Goal: Task Accomplishment & Management: Manage account settings

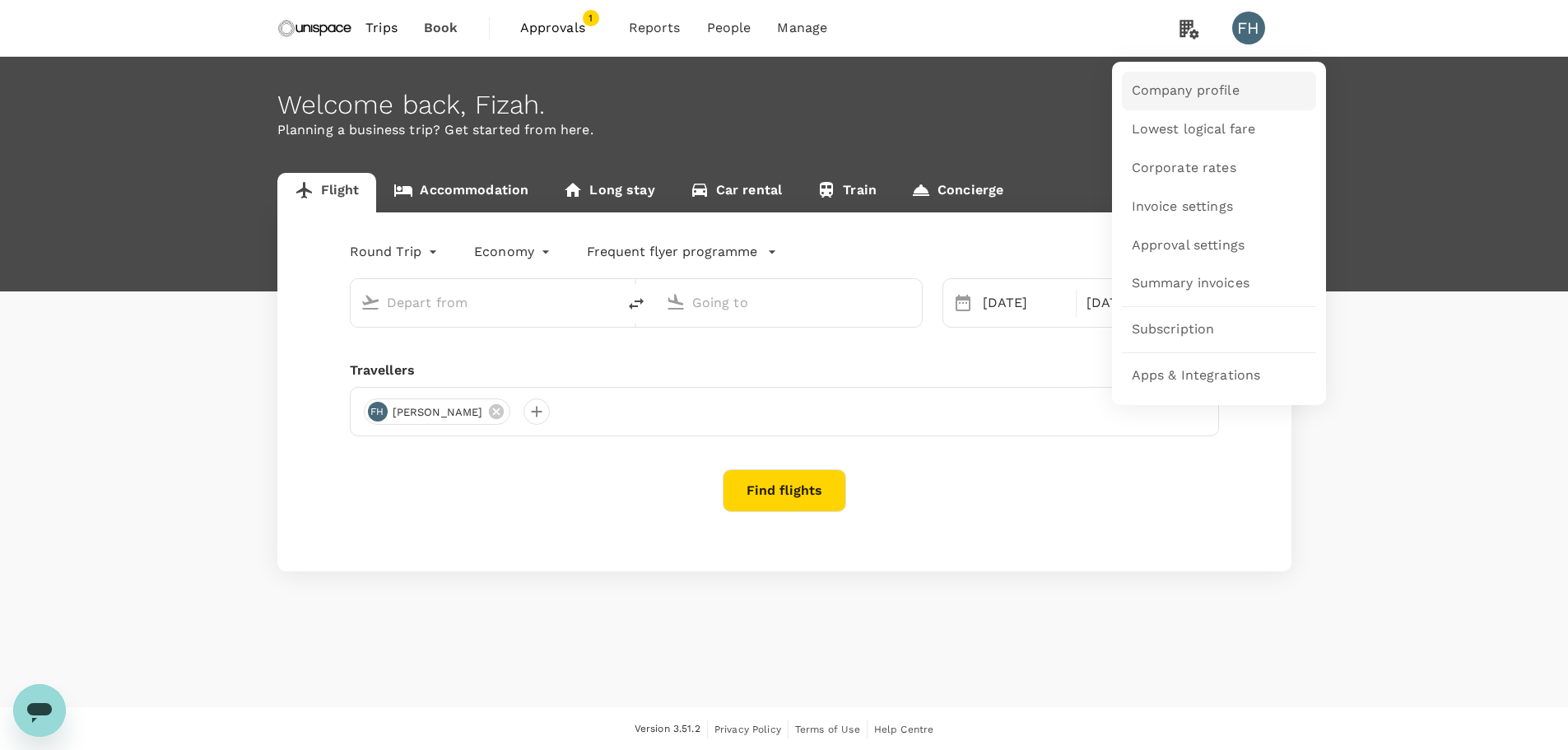
click at [1178, 80] on link "Company profile" at bounding box center [1219, 91] width 195 height 39
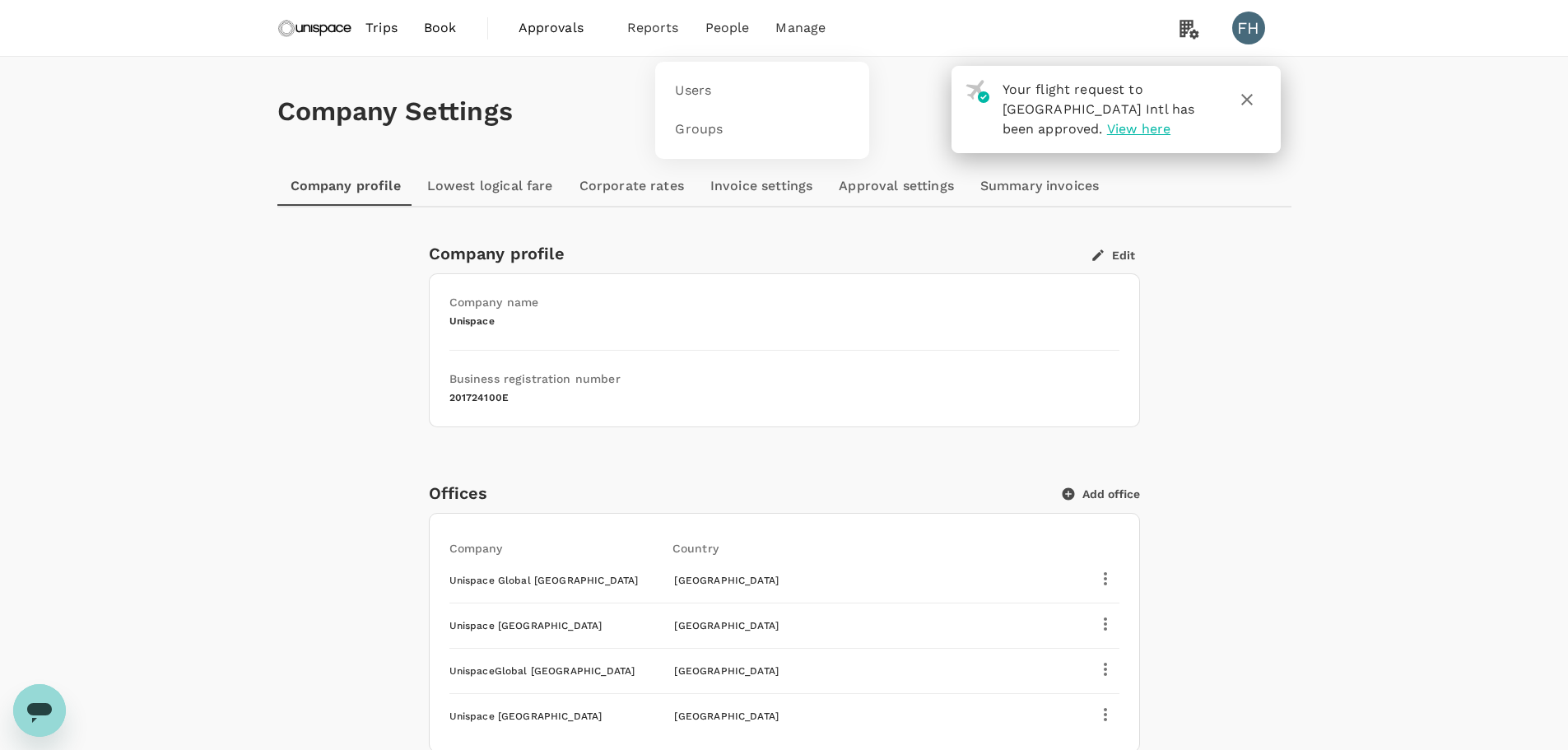
click at [713, 26] on span "People" at bounding box center [727, 27] width 45 height 19
click at [707, 93] on span "Users" at bounding box center [692, 91] width 36 height 19
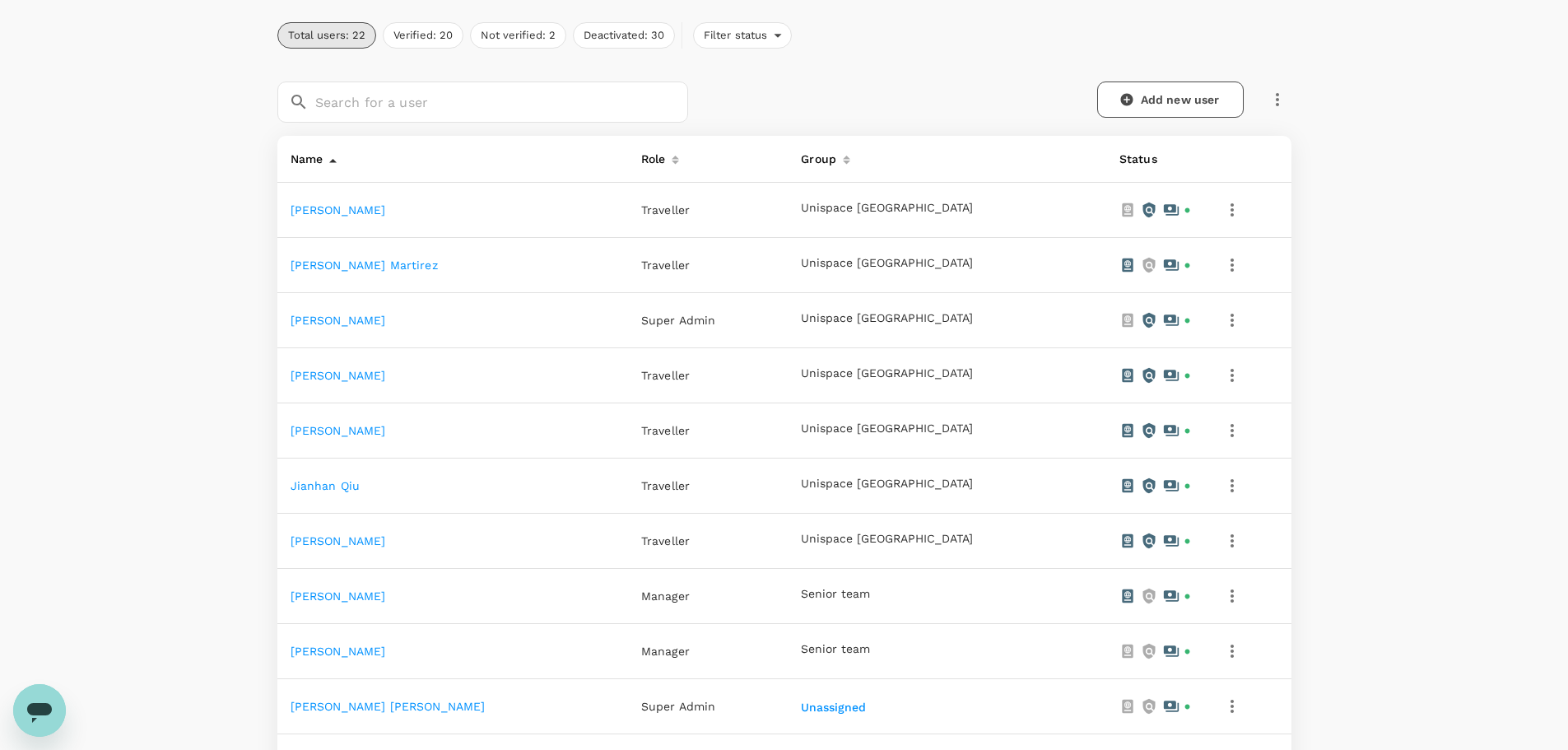
scroll to position [247, 0]
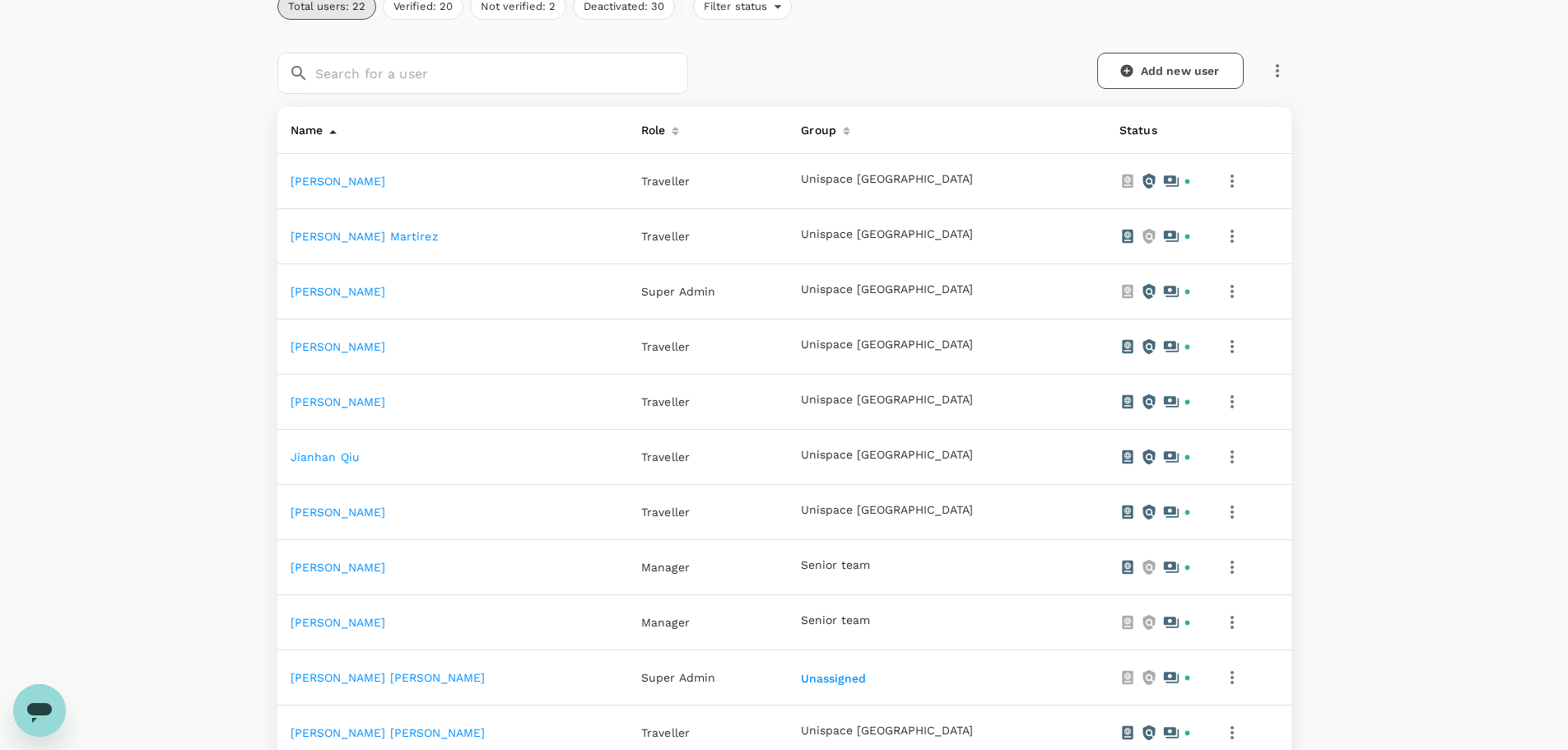
click at [351, 568] on link "[PERSON_NAME]" at bounding box center [338, 567] width 96 height 14
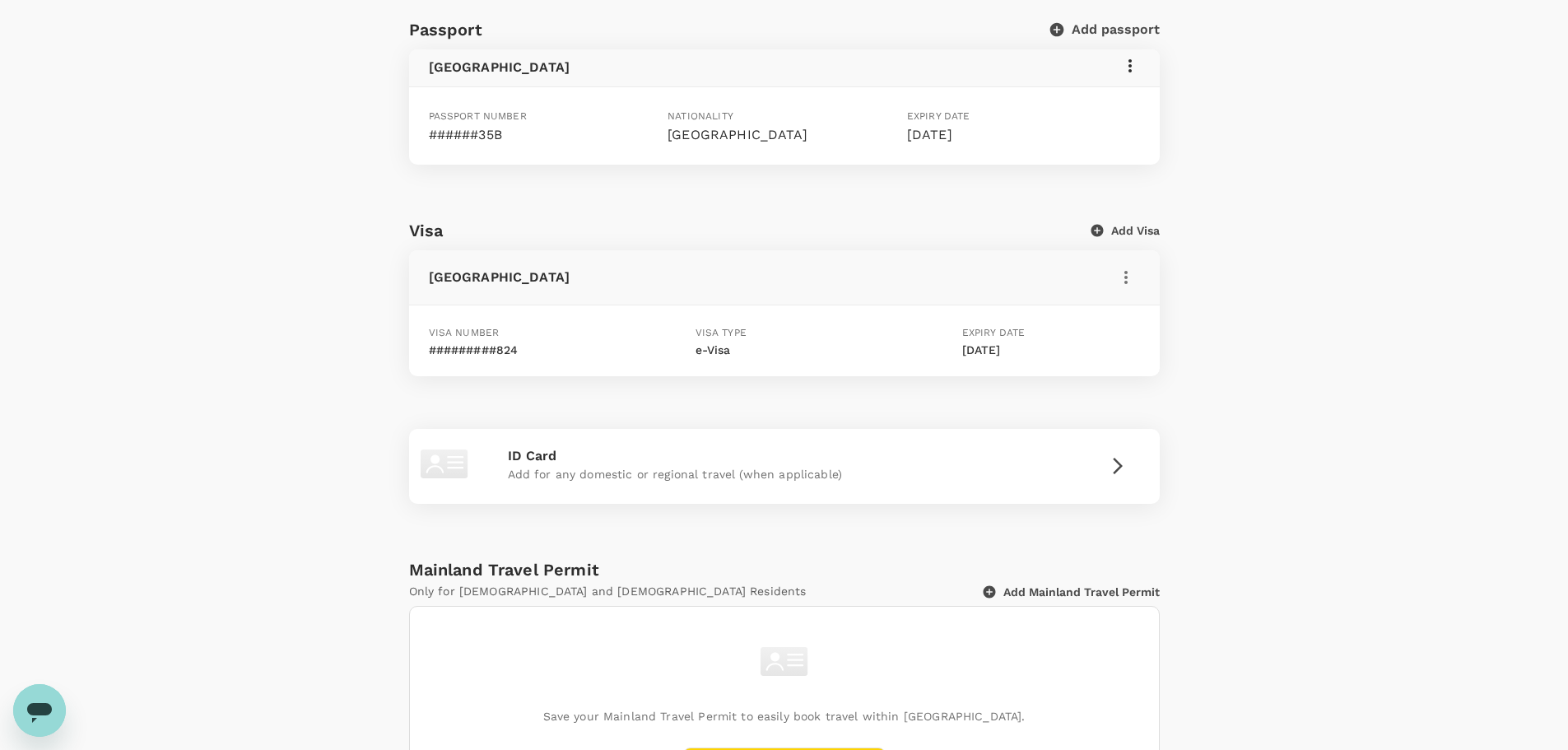
scroll to position [164, 0]
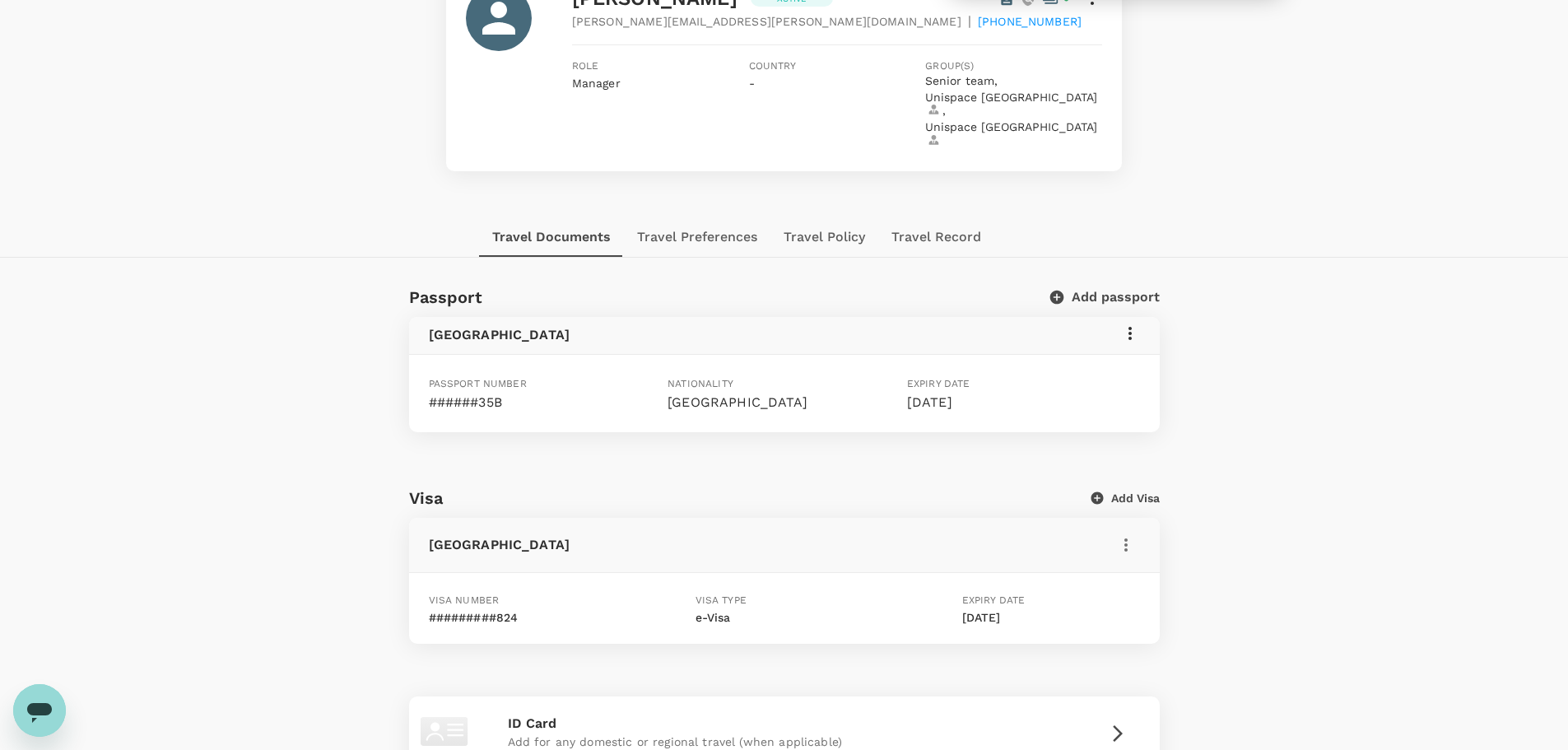
click at [1129, 327] on icon at bounding box center [1130, 334] width 3 height 14
click at [1125, 343] on div "Edit" at bounding box center [1105, 347] width 69 height 40
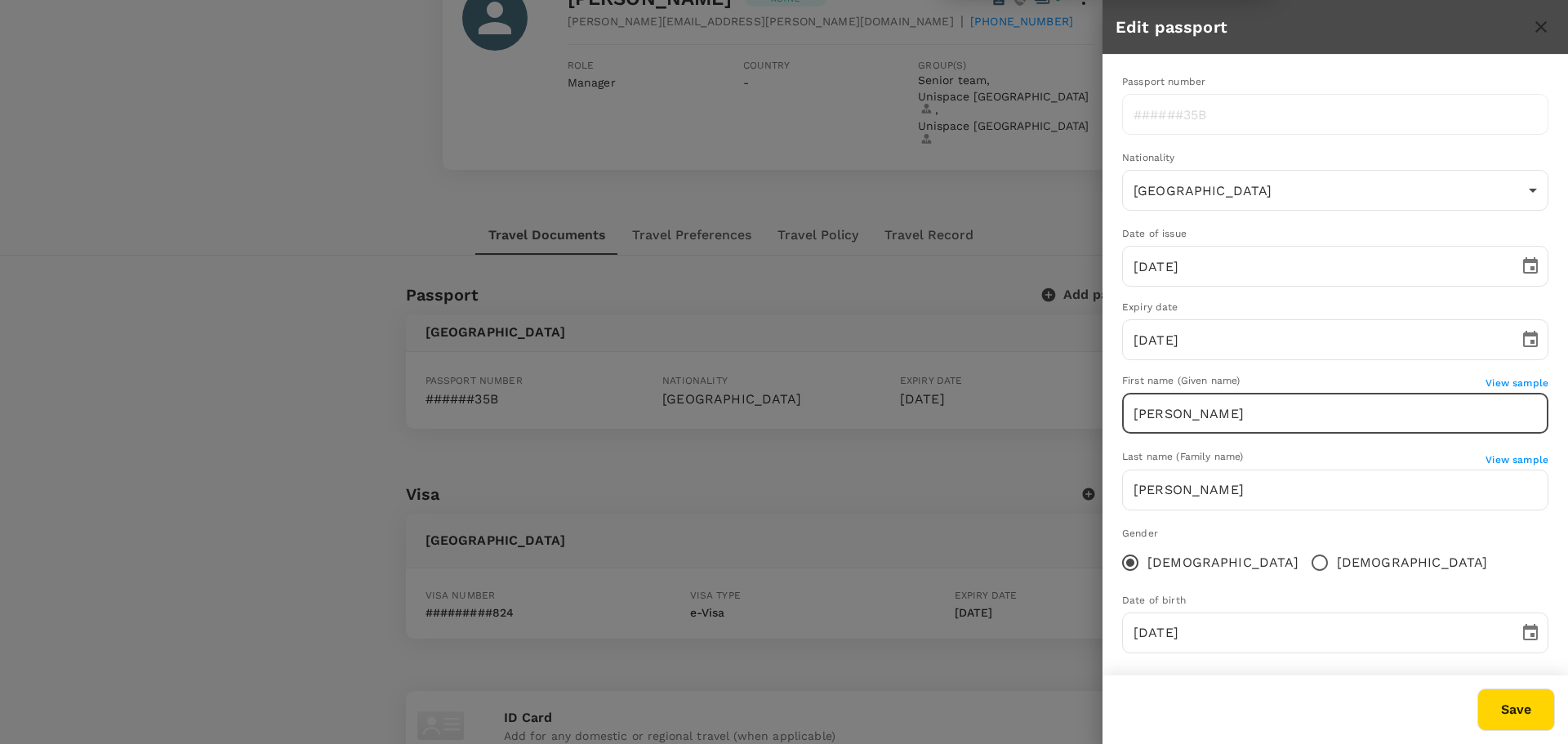
drag, startPoint x: 1260, startPoint y: 402, endPoint x: 1189, endPoint y: 411, distance: 71.6
click at [1189, 411] on input "[PERSON_NAME]" at bounding box center [1335, 413] width 427 height 41
type input "[PERSON_NAME]"
click at [1492, 699] on button "Save" at bounding box center [1516, 710] width 77 height 43
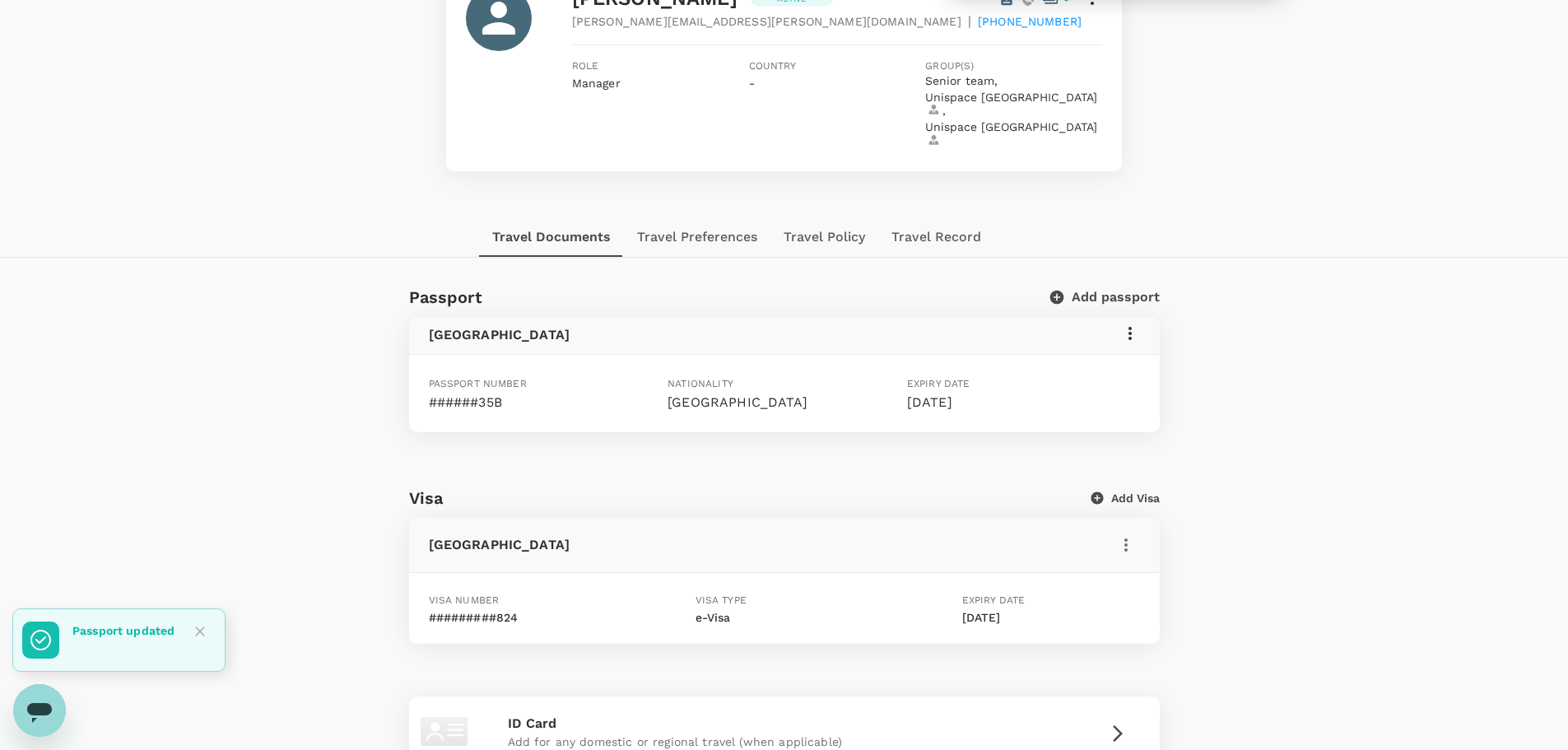
click at [1141, 317] on div "[GEOGRAPHIC_DATA]" at bounding box center [784, 335] width 751 height 37
click at [1135, 323] on icon at bounding box center [1130, 333] width 19 height 19
click at [1121, 346] on span "Edit" at bounding box center [1105, 347] width 43 height 19
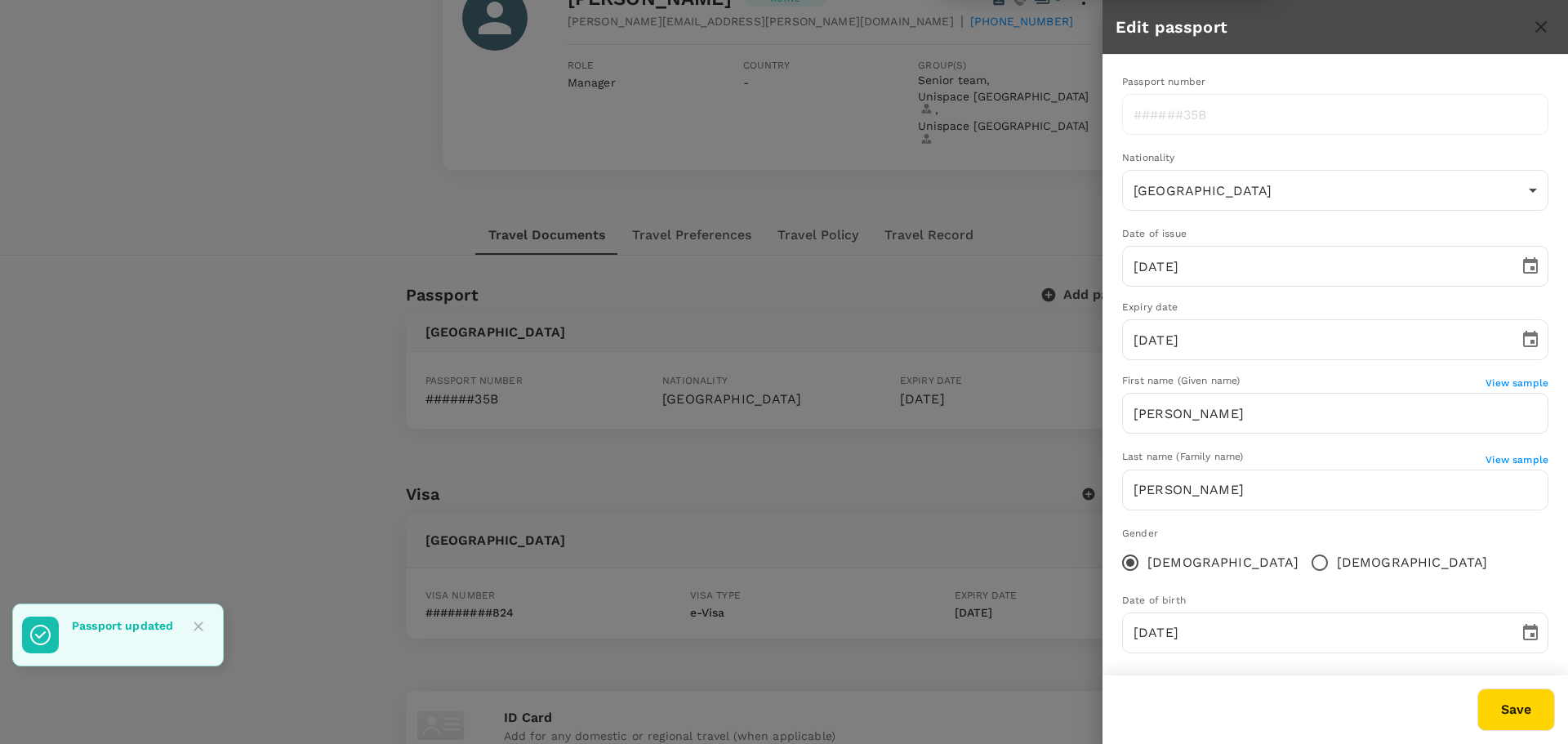
type input "[PERSON_NAME]"
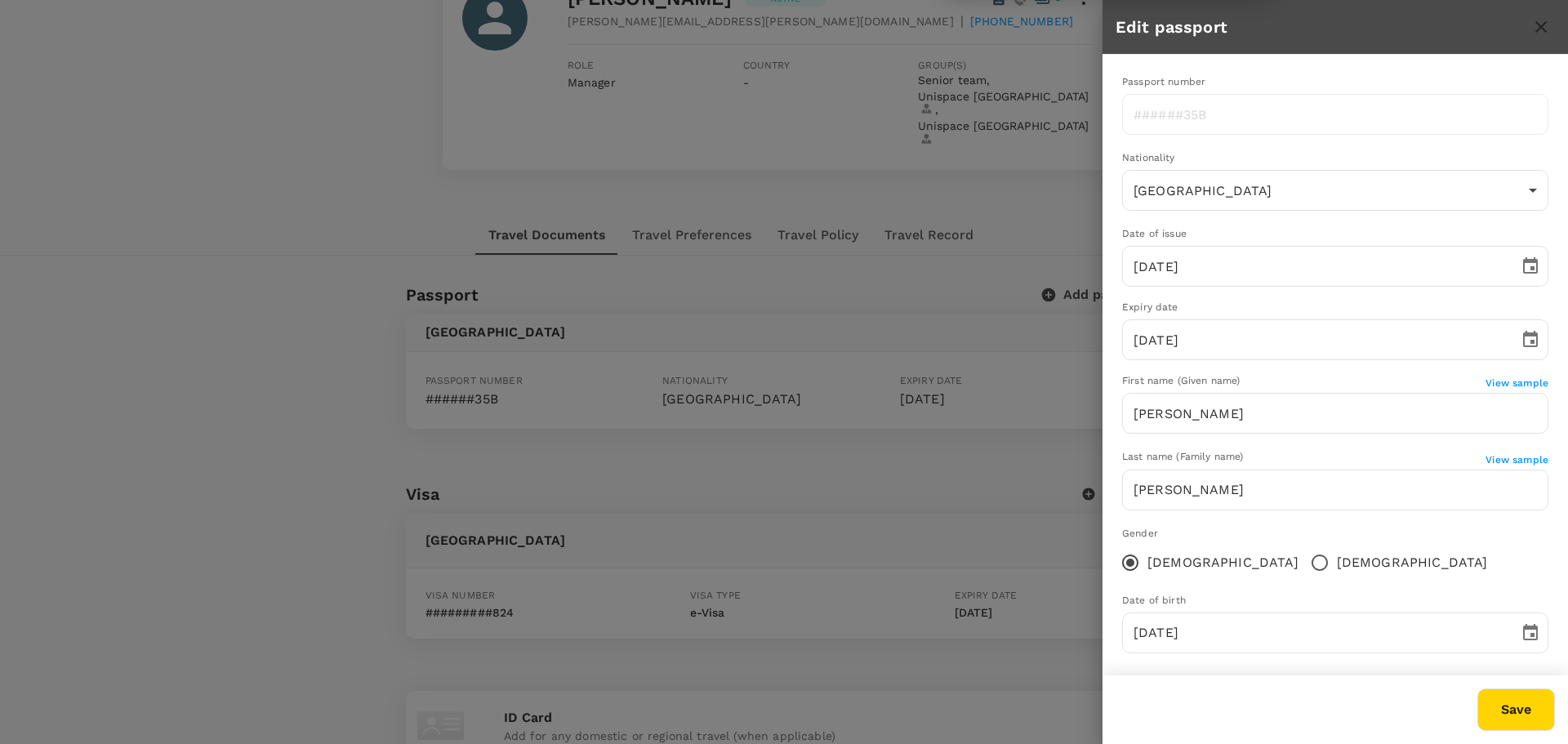
click at [1524, 700] on button "Save" at bounding box center [1516, 710] width 77 height 43
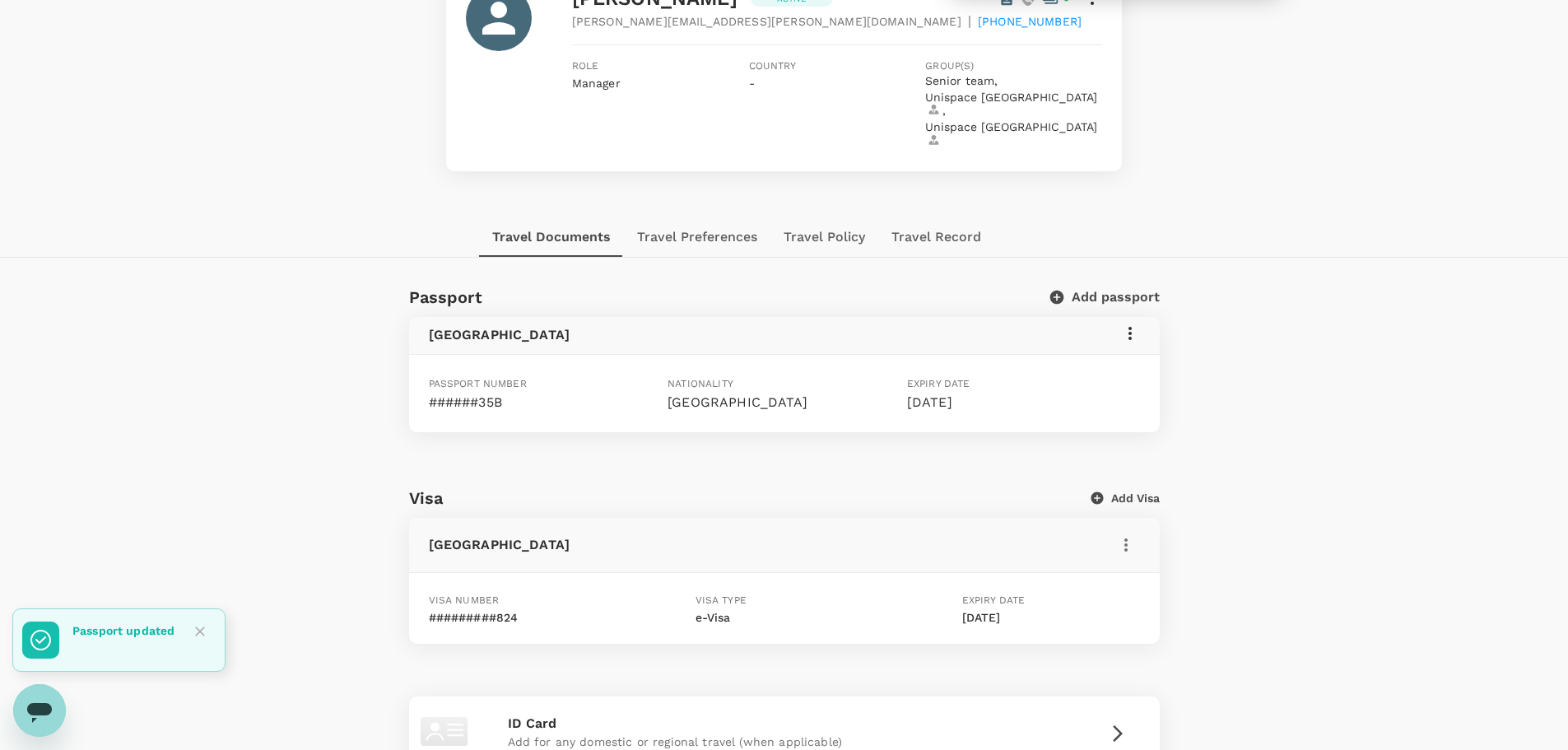
click at [1289, 412] on div "Passport Add passport [GEOGRAPHIC_DATA] Passport number ######35B Nationality […" at bounding box center [784, 681] width 1568 height 793
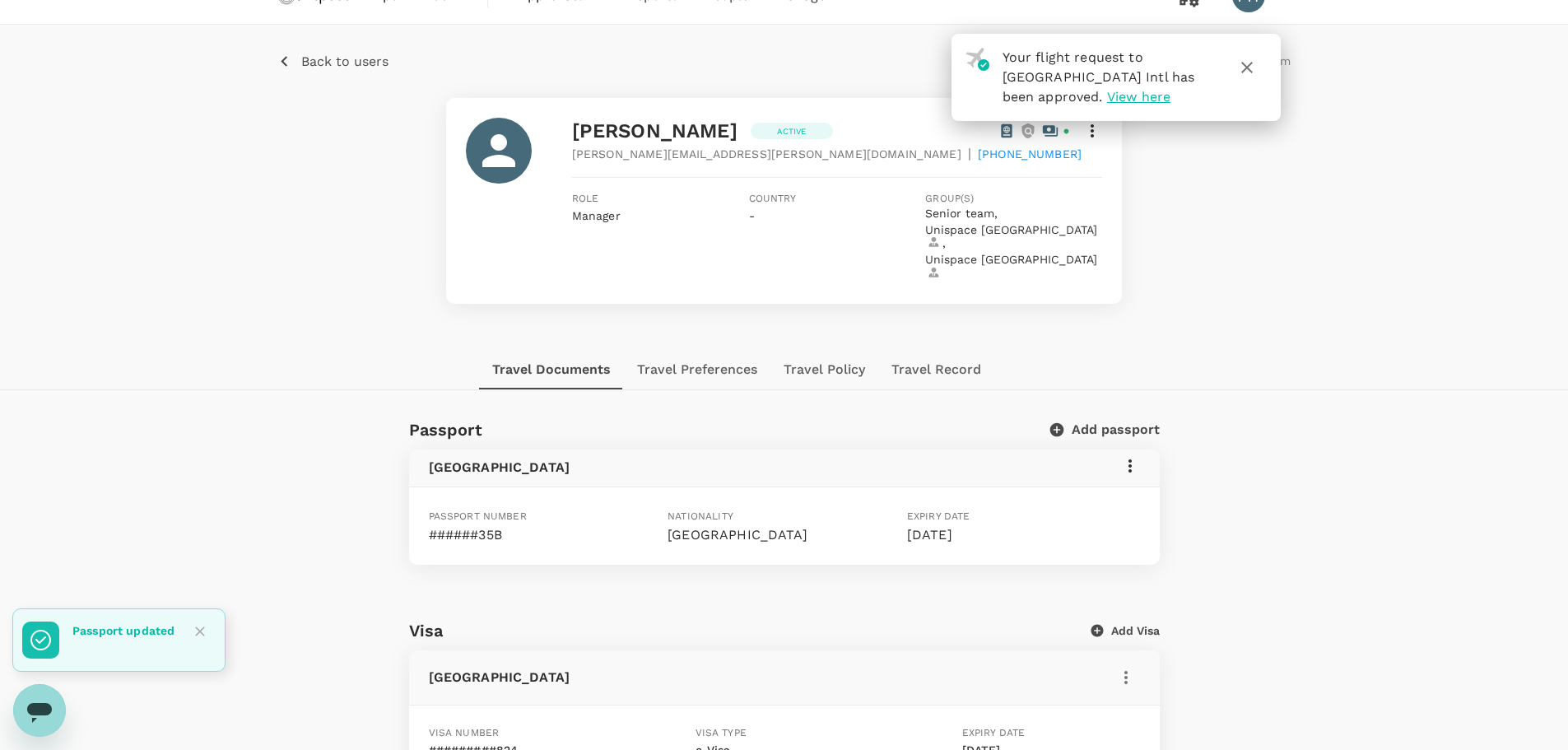
scroll to position [0, 0]
